Goal: Information Seeking & Learning: Learn about a topic

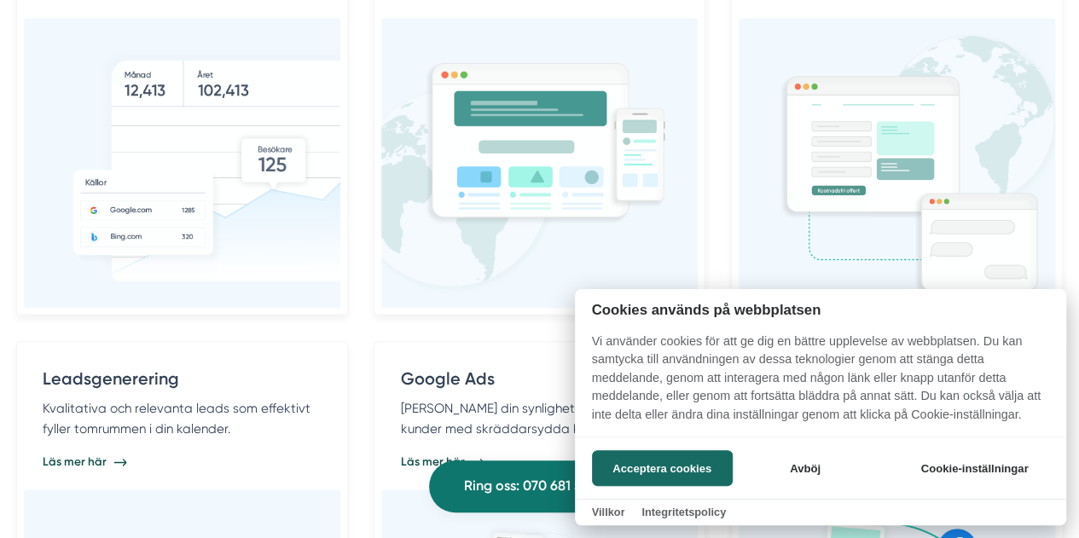
scroll to position [1119, 0]
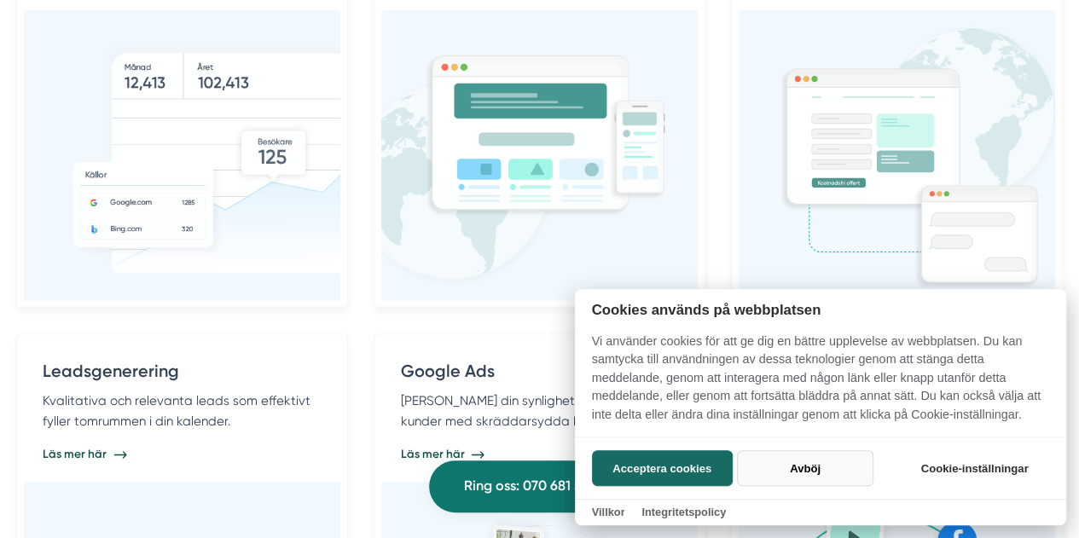
click at [809, 470] on button "Avböj" at bounding box center [805, 468] width 136 height 36
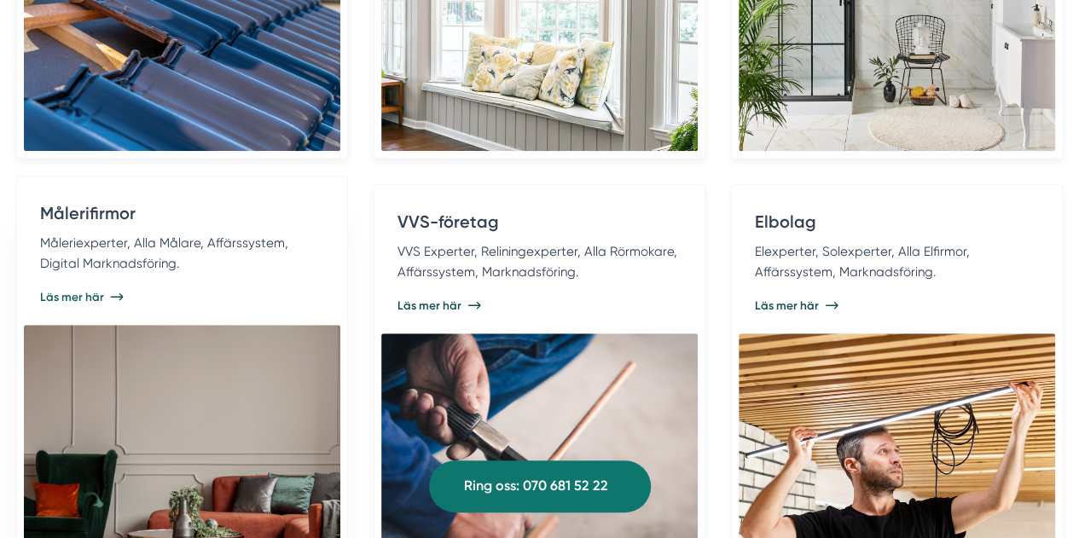
scroll to position [3740, 0]
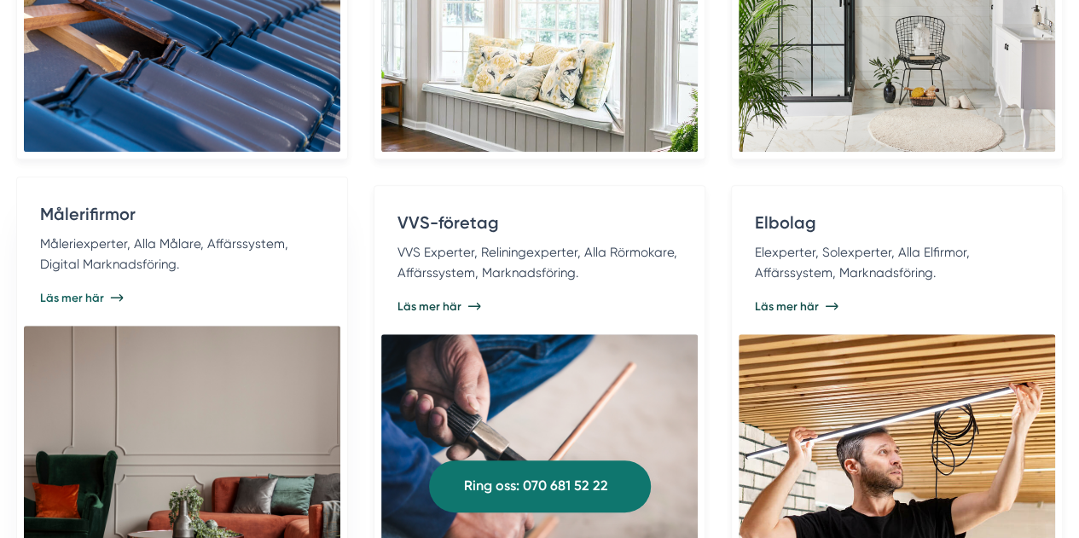
click at [101, 290] on span "Läs mer här" at bounding box center [72, 298] width 64 height 16
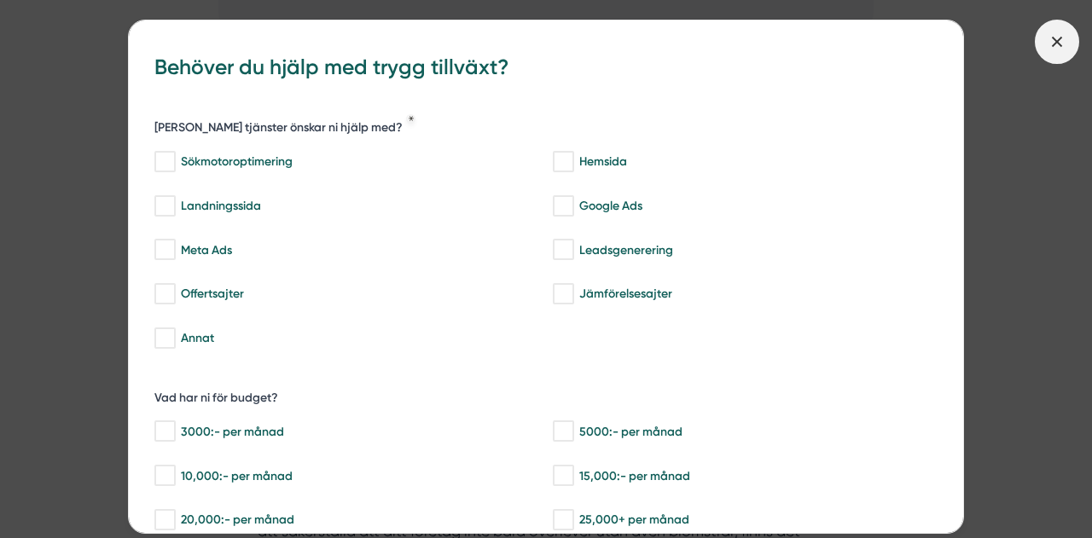
click at [1063, 50] on icon at bounding box center [1056, 41] width 19 height 19
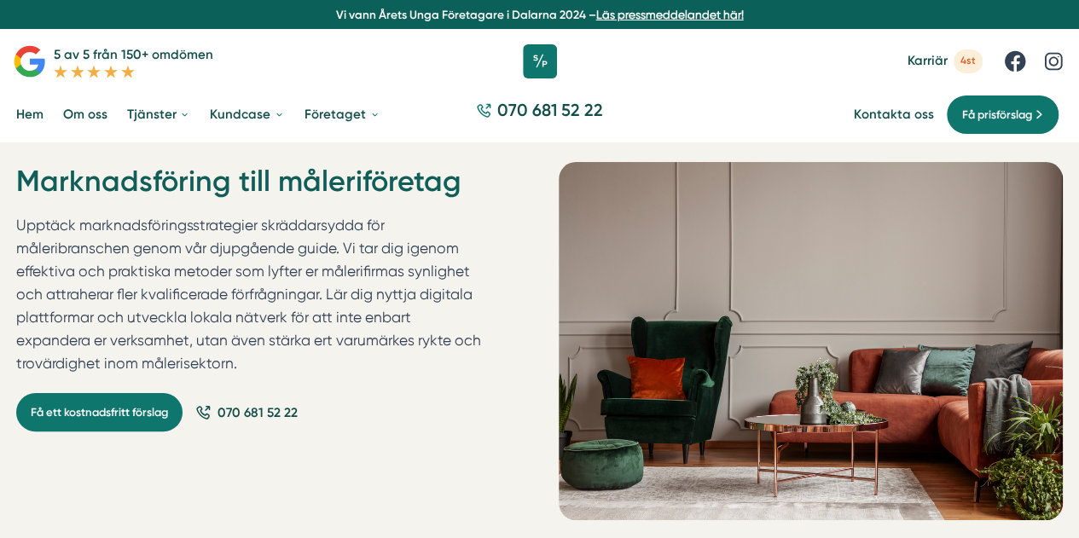
click at [938, 61] on span "Karriär" at bounding box center [927, 61] width 40 height 16
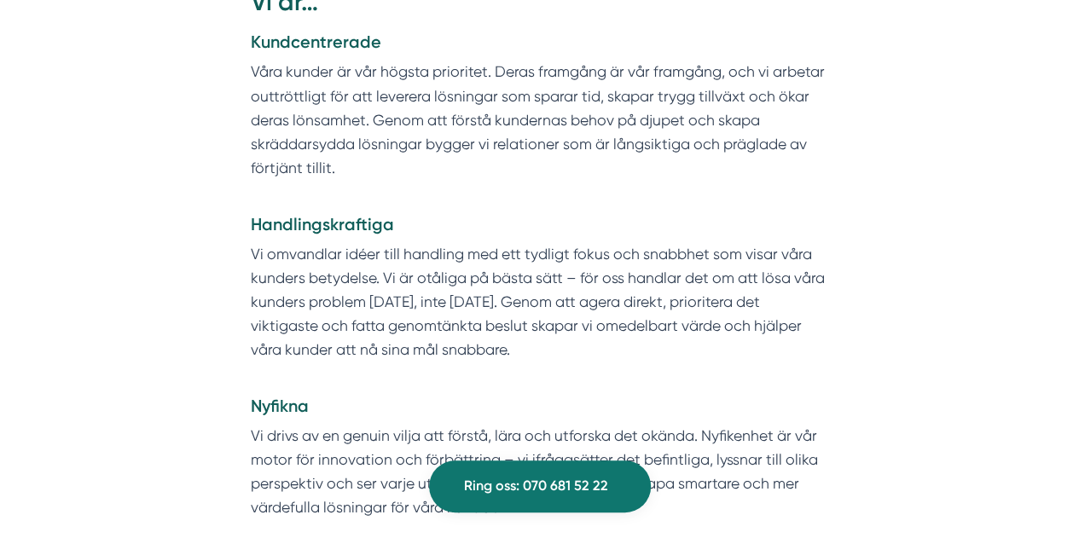
scroll to position [1599, 0]
